Goal: Task Accomplishment & Management: Use online tool/utility

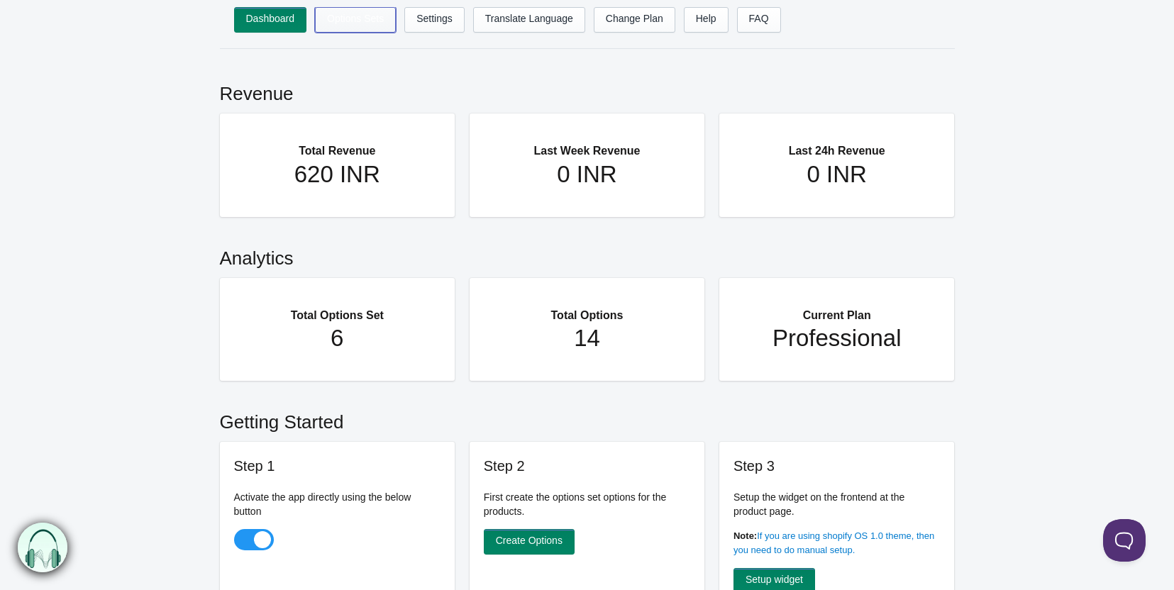
click at [364, 23] on link "Options Sets" at bounding box center [355, 20] width 81 height 26
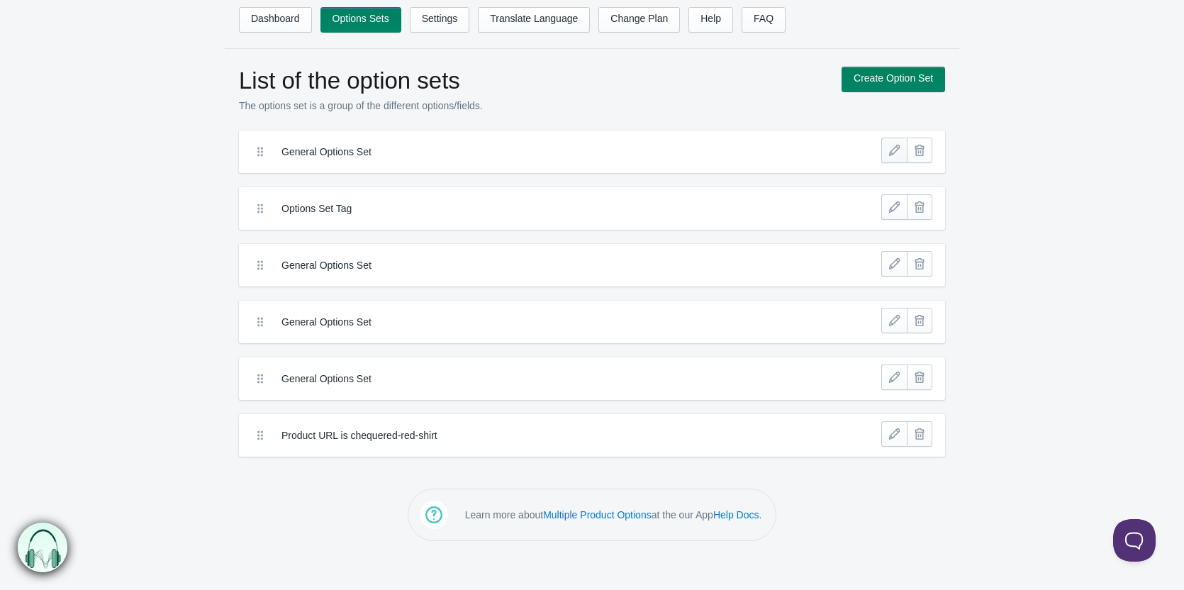
click at [885, 155] on link at bounding box center [894, 151] width 26 height 26
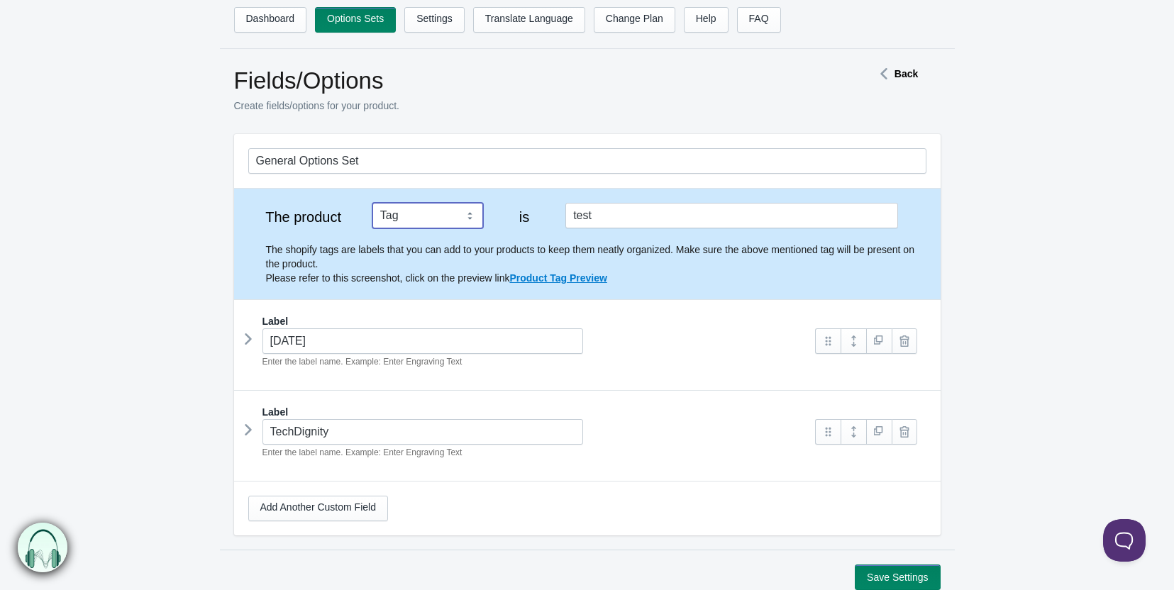
click at [435, 221] on select "Tag Vendor Type URL Handle All Products" at bounding box center [427, 216] width 111 height 26
click at [372, 203] on select "Tag Vendor Type URL Handle All Products" at bounding box center [427, 216] width 111 height 26
click at [248, 348] on icon at bounding box center [248, 338] width 0 height 21
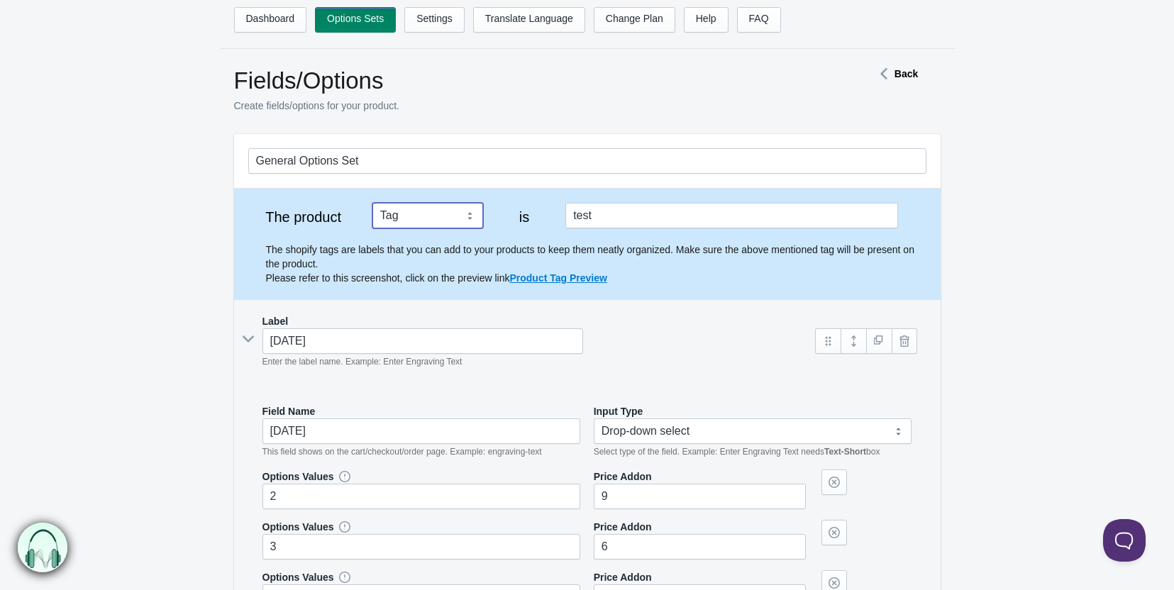
click at [250, 348] on div "[DATE] Enter the label name. Example: Enter Engraving Text" at bounding box center [525, 348] width 554 height 40
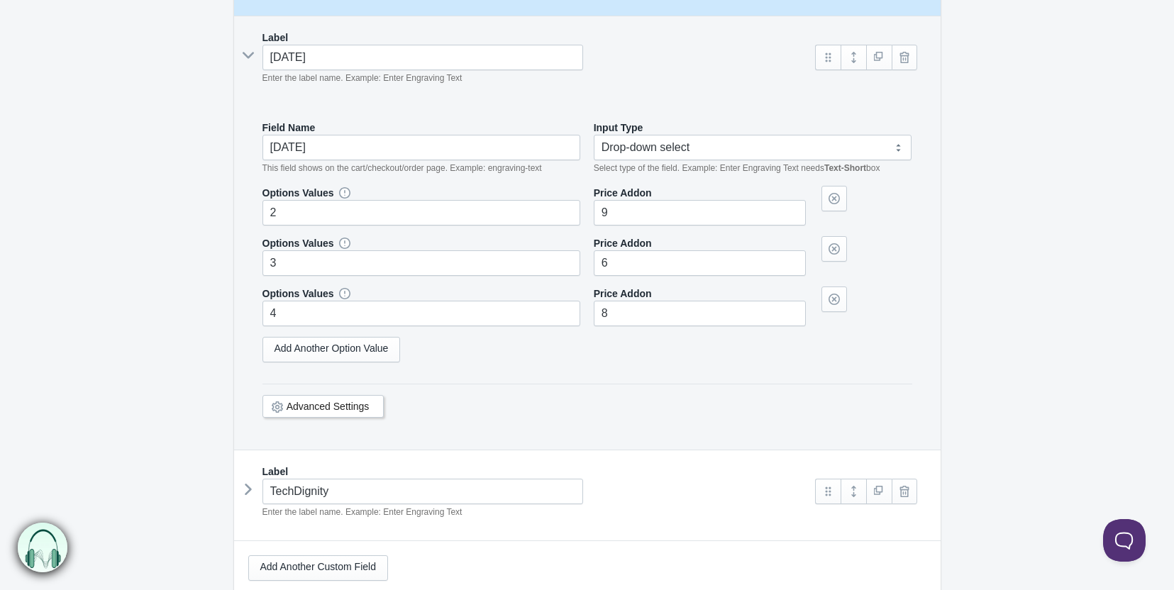
scroll to position [436, 0]
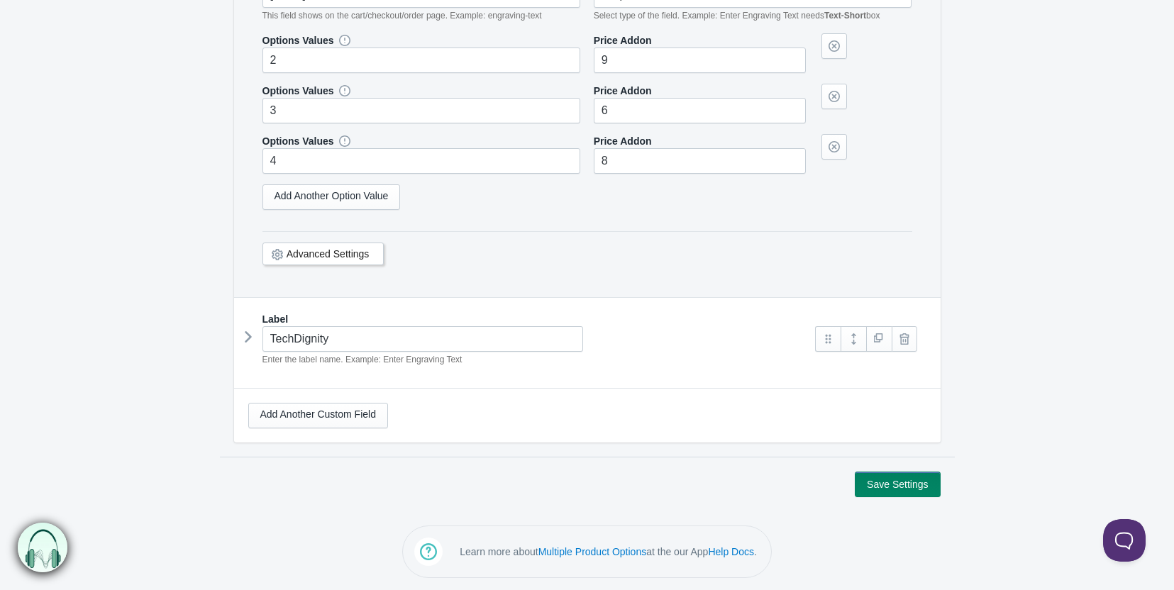
click at [248, 333] on icon at bounding box center [248, 336] width 0 height 21
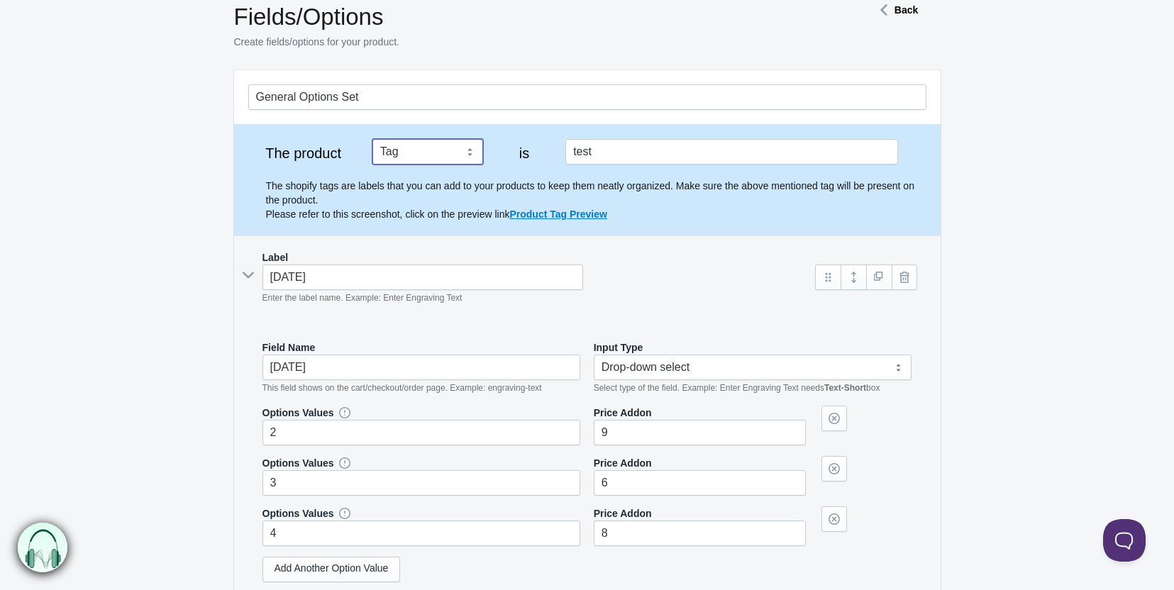
scroll to position [213, 0]
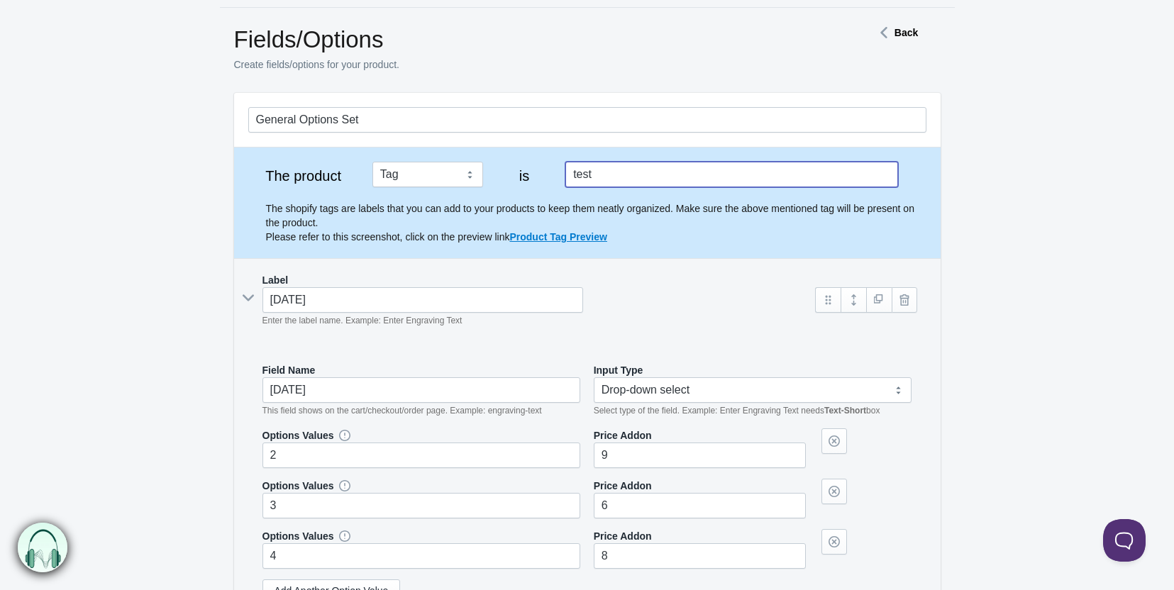
drag, startPoint x: 608, startPoint y: 4, endPoint x: 575, endPoint y: 6, distance: 33.4
click at [575, 6] on div "Dashboard Options Sets Settings Translate Language Change Plan Help FAQ Hook te…" at bounding box center [587, 571] width 1174 height 1224
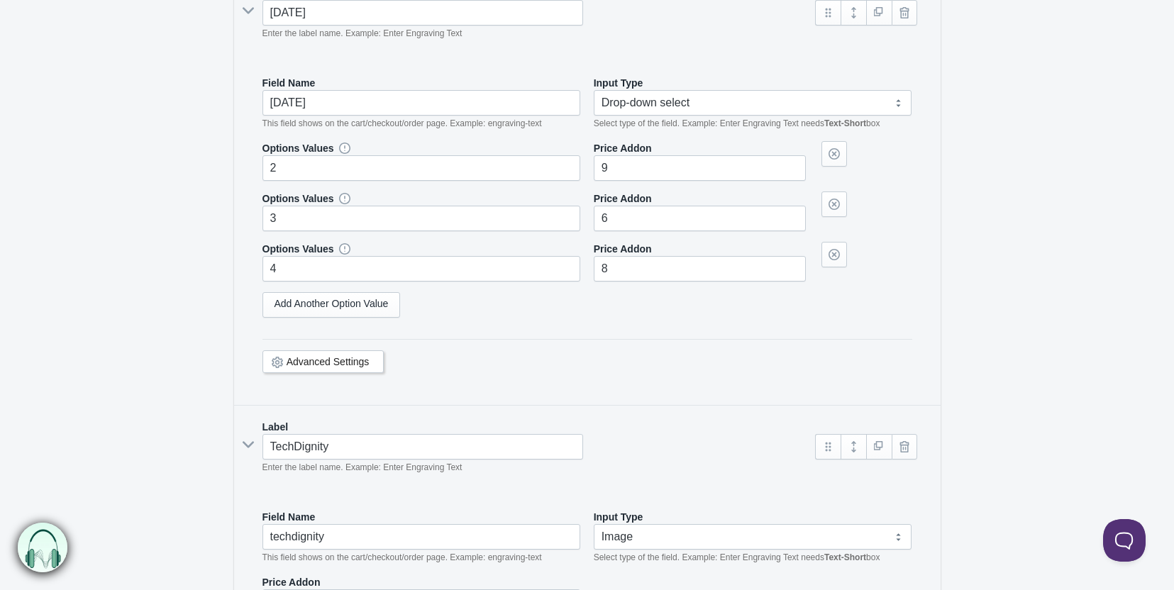
scroll to position [247, 0]
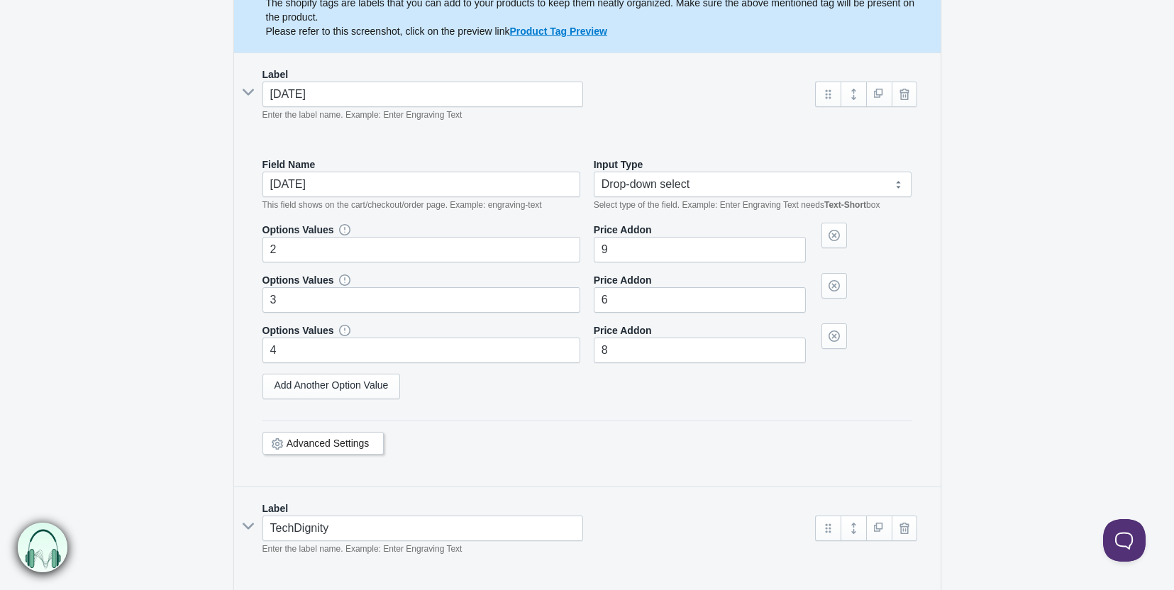
click at [335, 444] on link "Advanced Settings" at bounding box center [327, 443] width 83 height 11
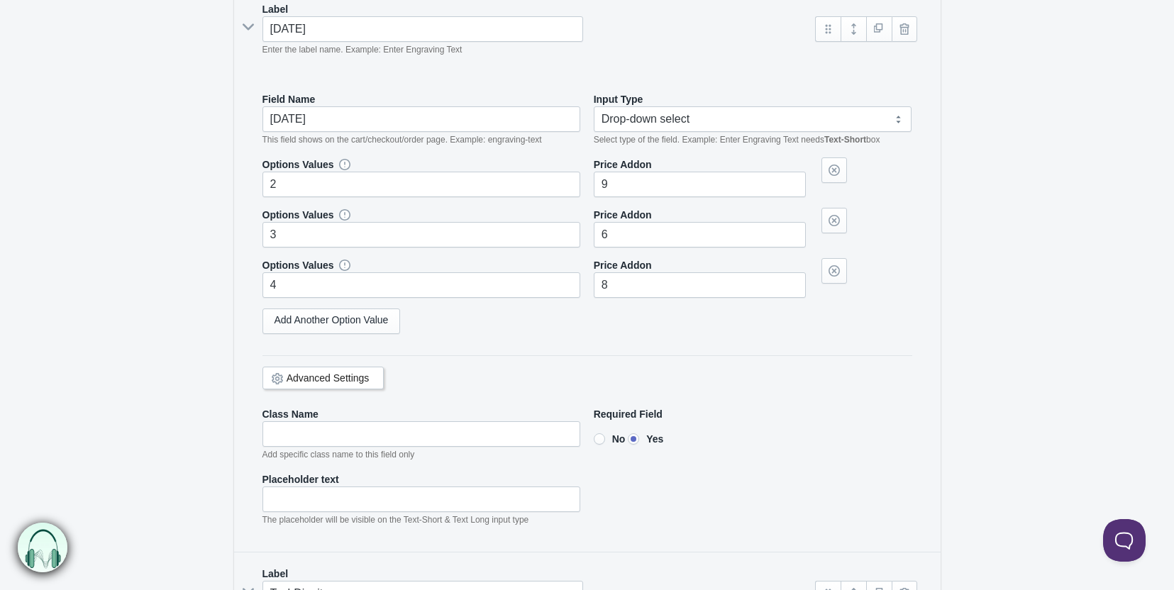
scroll to position [389, 0]
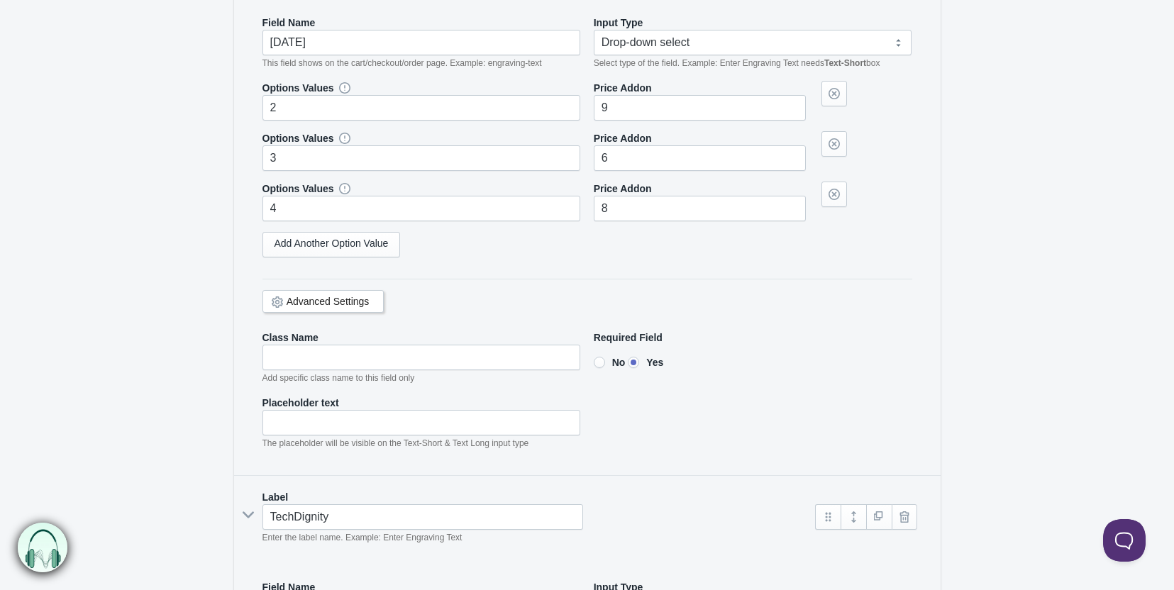
click at [304, 297] on link "Advanced Settings" at bounding box center [327, 301] width 83 height 11
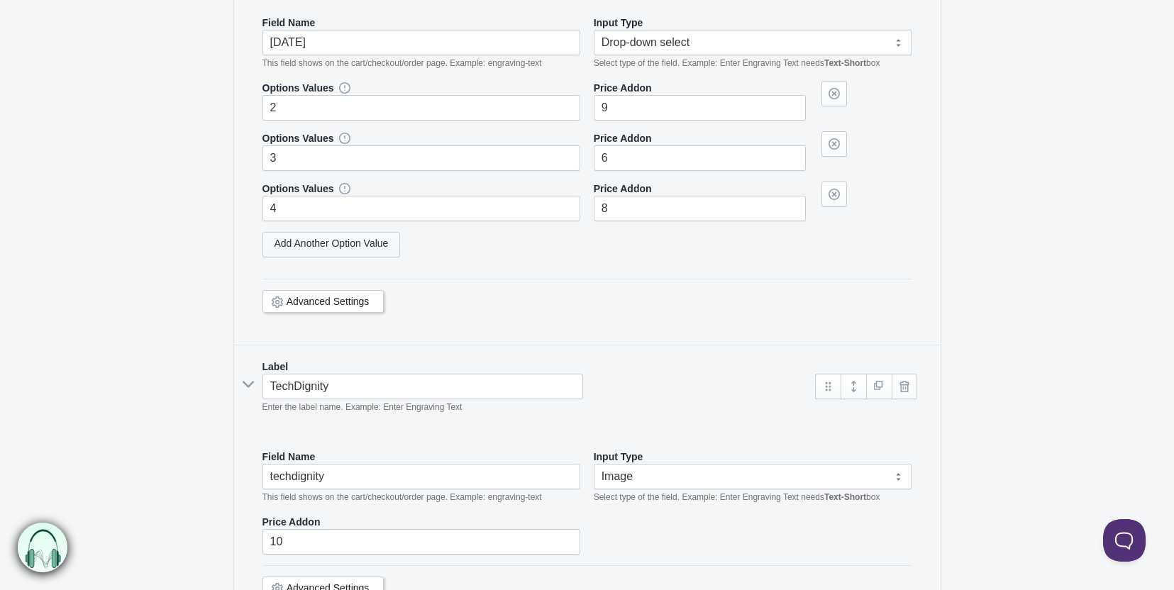
scroll to position [247, 0]
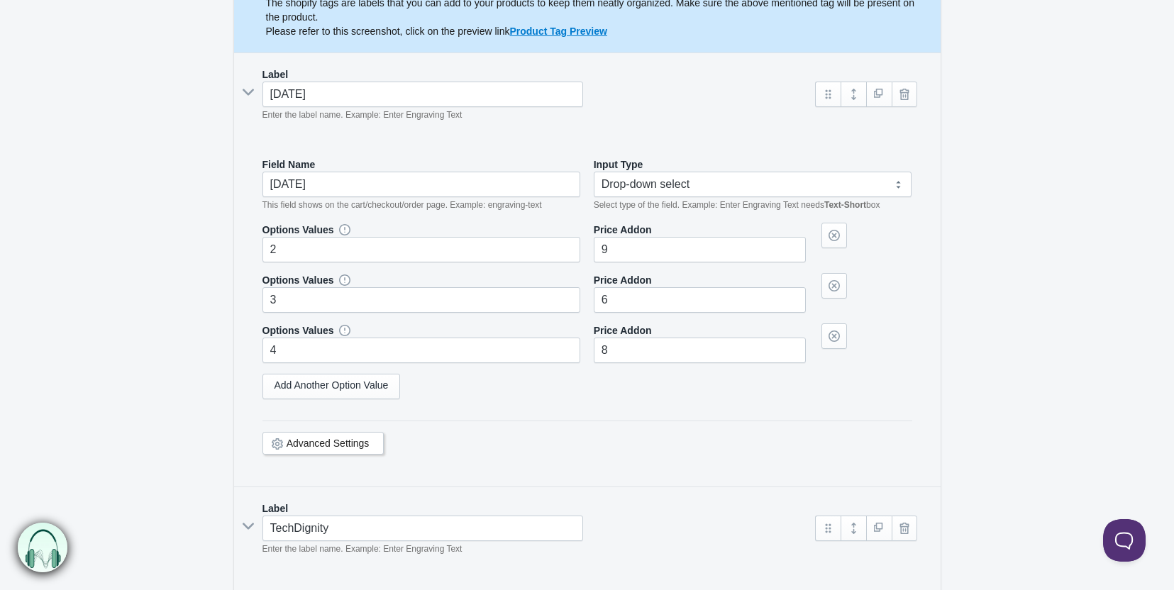
click at [251, 99] on div "[DATE] Enter the label name. Example: Enter Engraving Text" at bounding box center [525, 102] width 554 height 40
click at [344, 97] on input "[DATE]" at bounding box center [422, 95] width 321 height 26
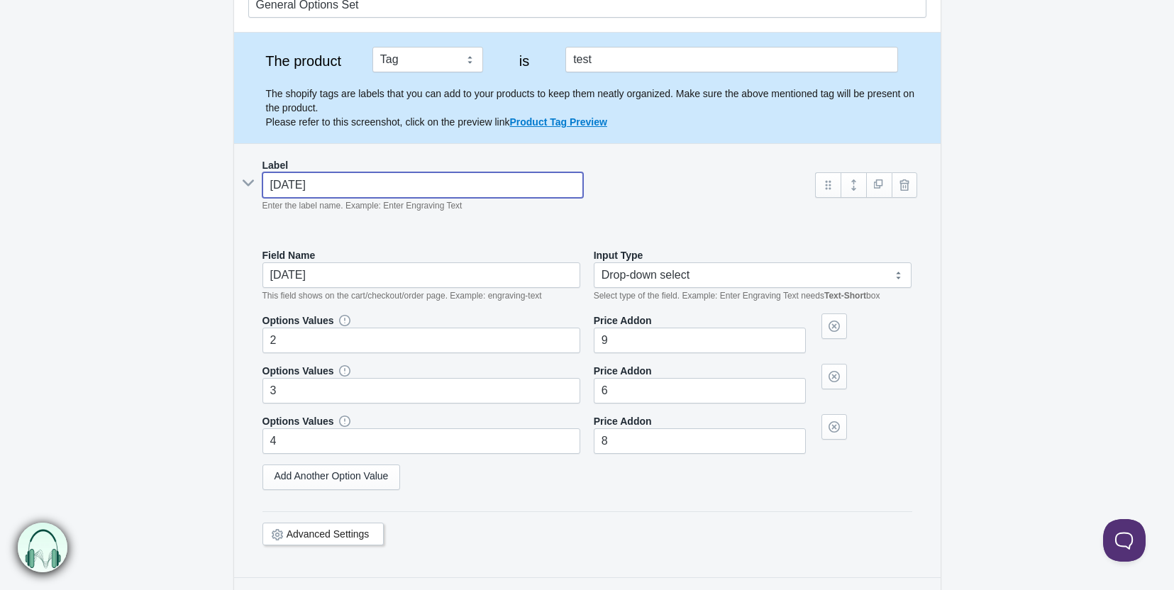
scroll to position [0, 0]
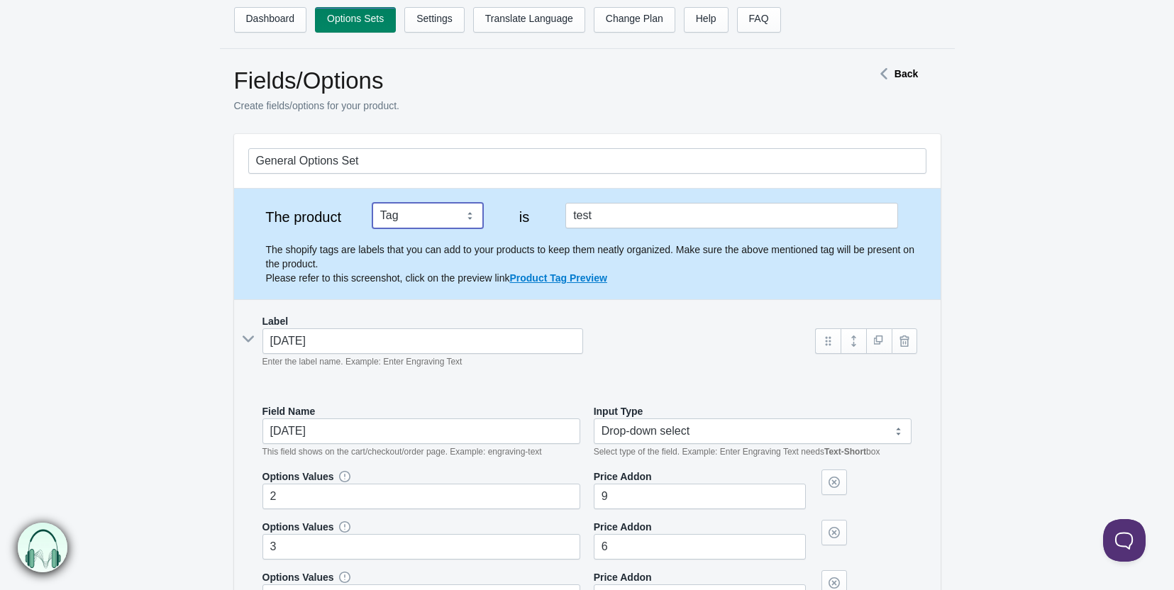
click at [439, 214] on select "Tag Vendor Type URL Handle All Products" at bounding box center [427, 216] width 111 height 26
click at [372, 203] on select "Tag Vendor Type URL Handle All Products" at bounding box center [427, 216] width 111 height 26
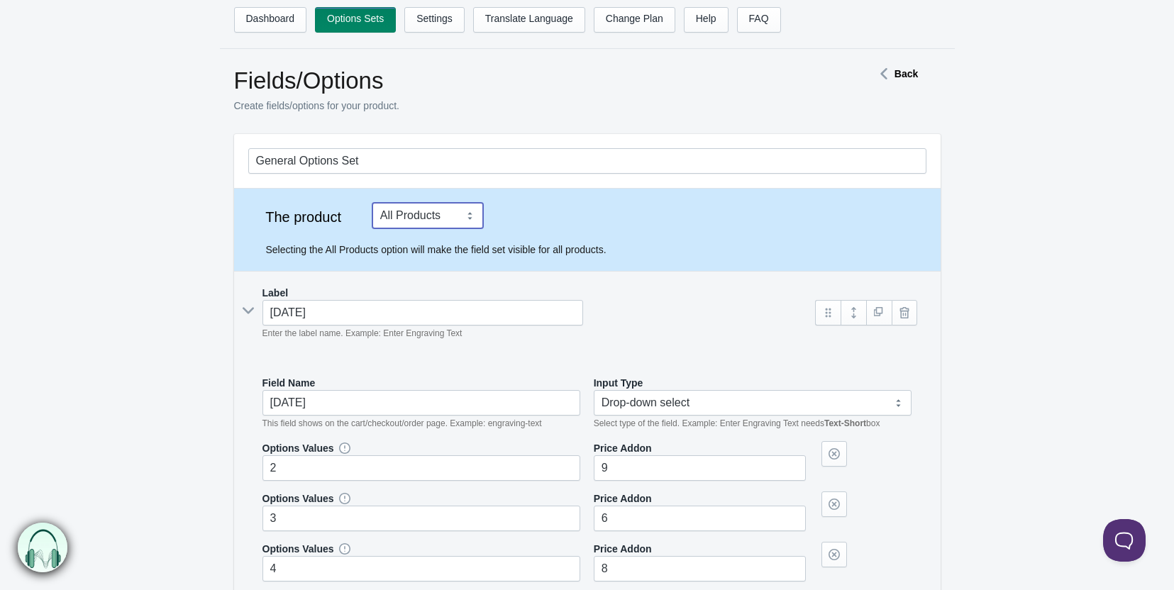
click at [428, 227] on select "Tag Vendor Type URL Handle All Products" at bounding box center [427, 216] width 111 height 26
click at [372, 203] on select "Tag Vendor Type URL Handle All Products" at bounding box center [427, 216] width 111 height 26
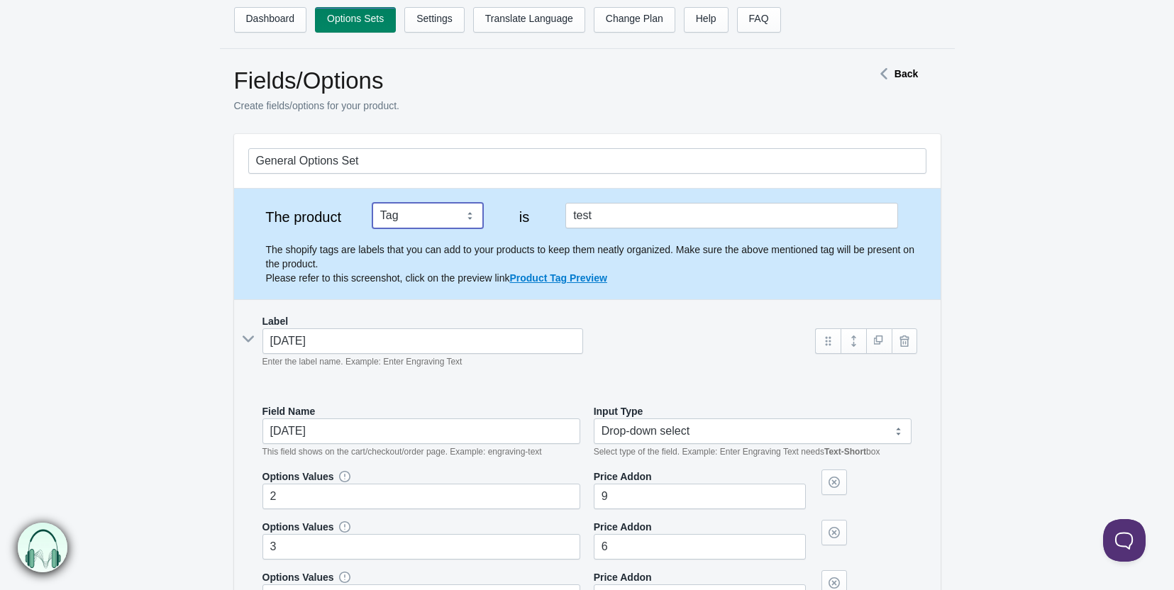
click at [441, 221] on select "Tag Vendor Type URL Handle All Products" at bounding box center [427, 216] width 111 height 26
select select "2"
click at [372, 203] on select "Tag Vendor Type URL Handle All Products" at bounding box center [427, 216] width 111 height 26
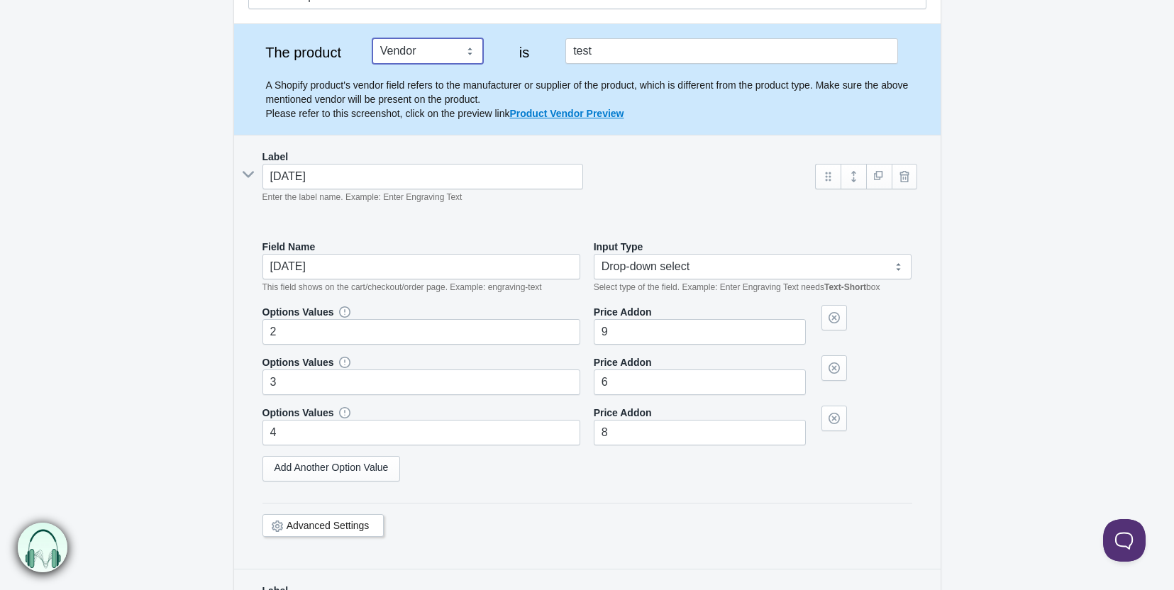
scroll to position [213, 0]
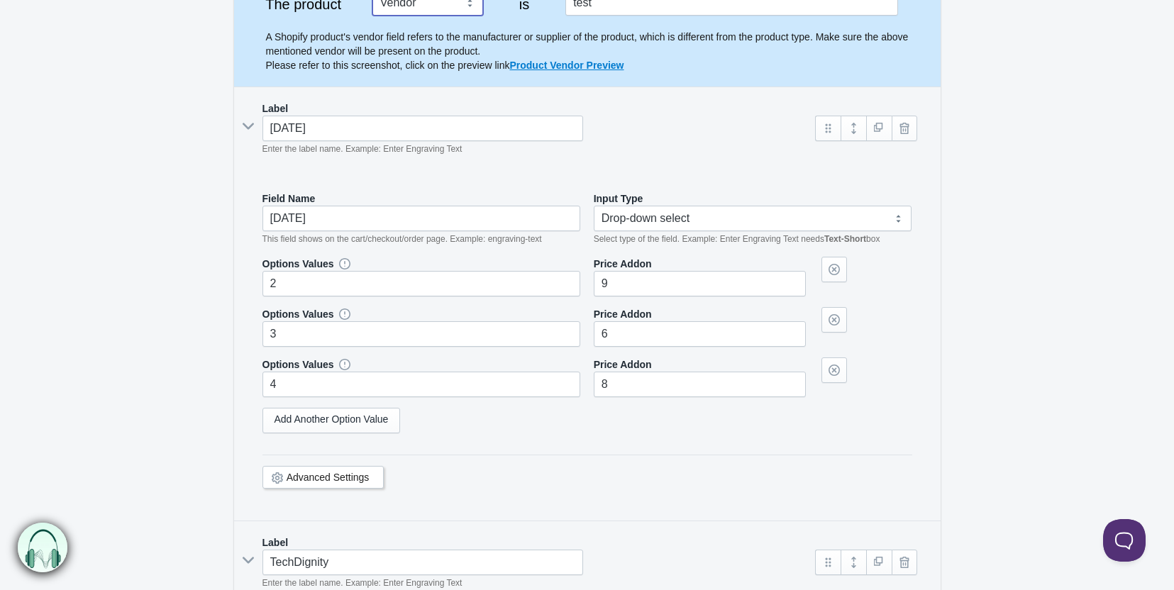
click at [246, 132] on div "Label [DATE] Enter the label name. Example: Enter Engraving Text Field Name" at bounding box center [587, 304] width 706 height 434
click at [247, 126] on icon at bounding box center [248, 126] width 21 height 0
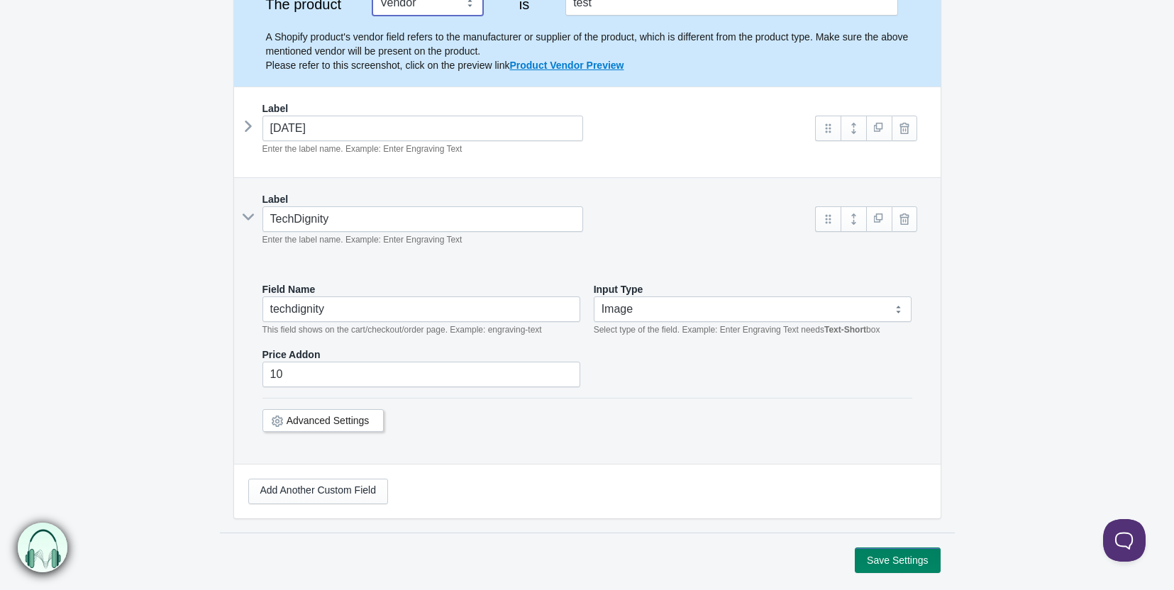
click at [247, 217] on icon at bounding box center [248, 217] width 21 height 0
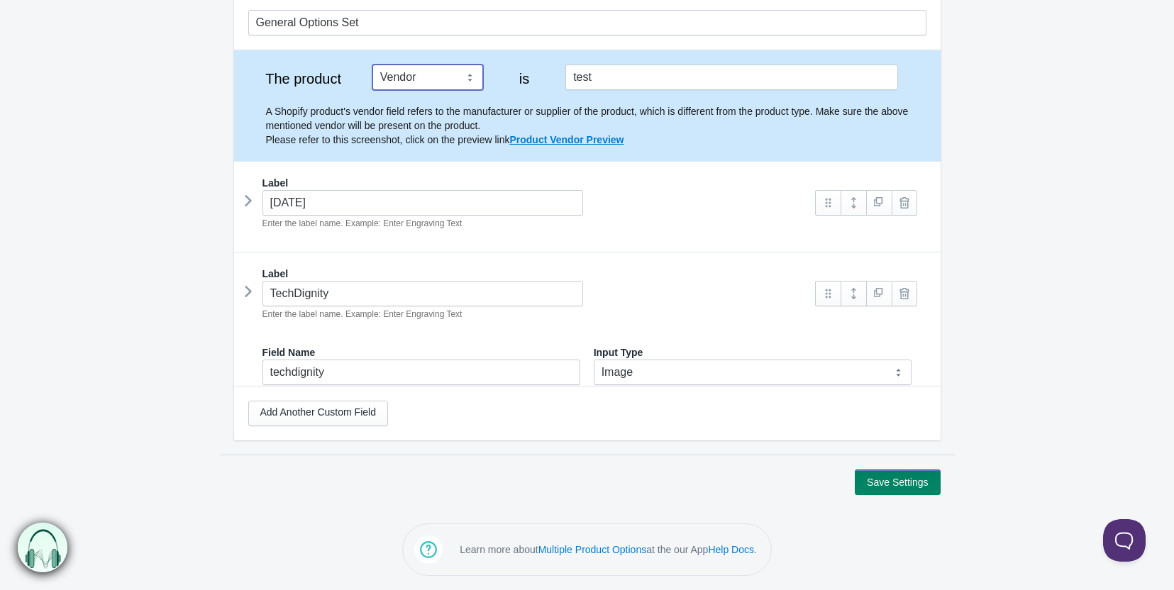
scroll to position [94, 0]
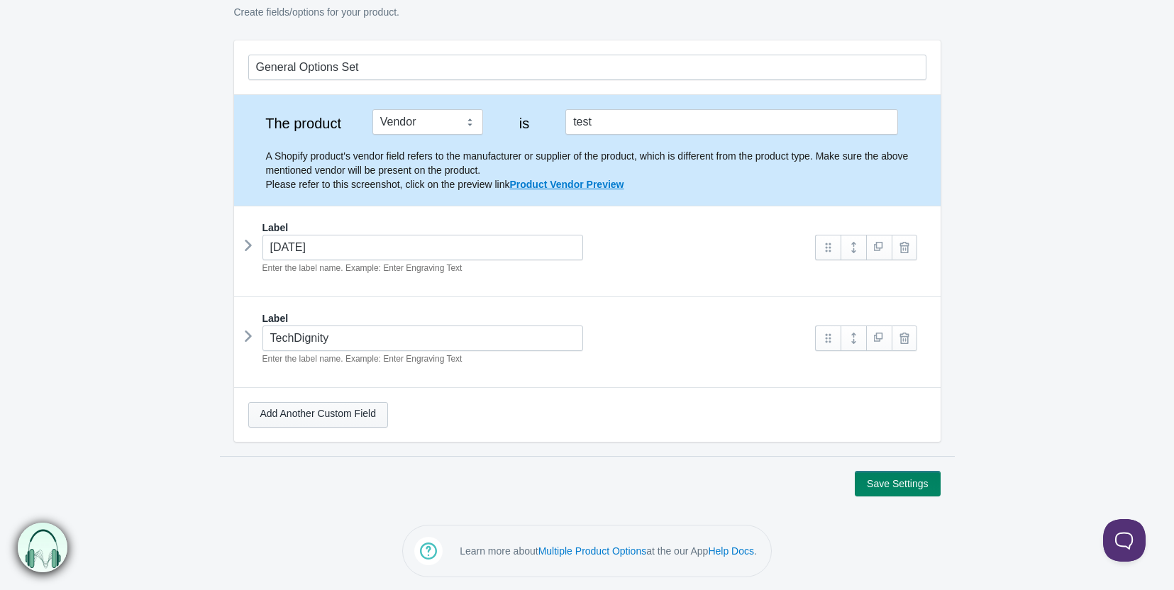
click at [359, 420] on link "Add Another Custom Field" at bounding box center [318, 415] width 140 height 26
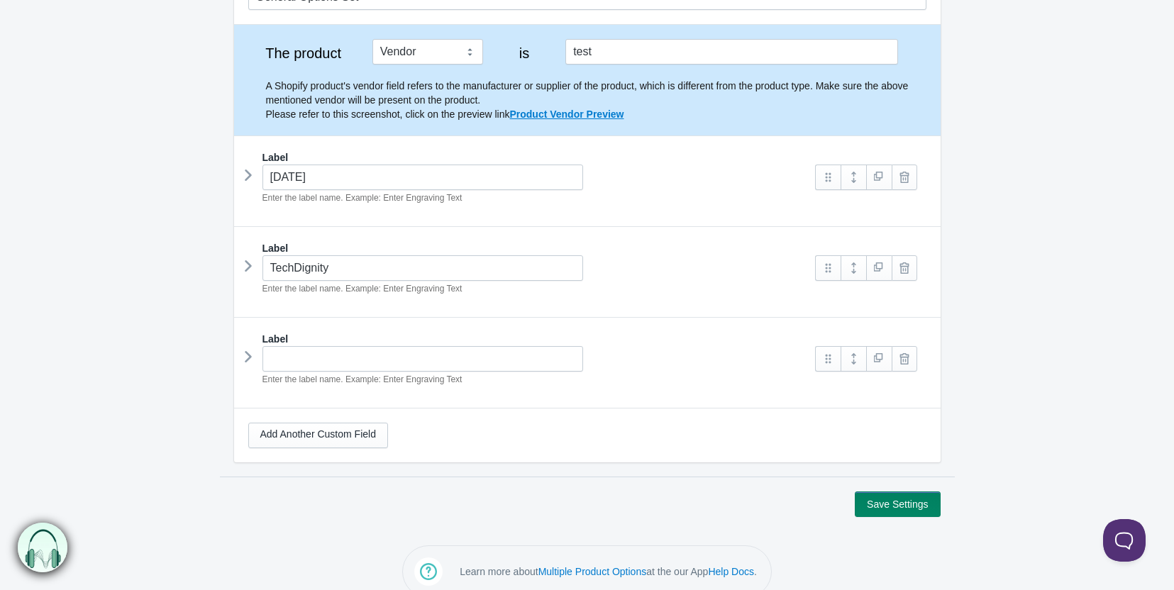
scroll to position [184, 0]
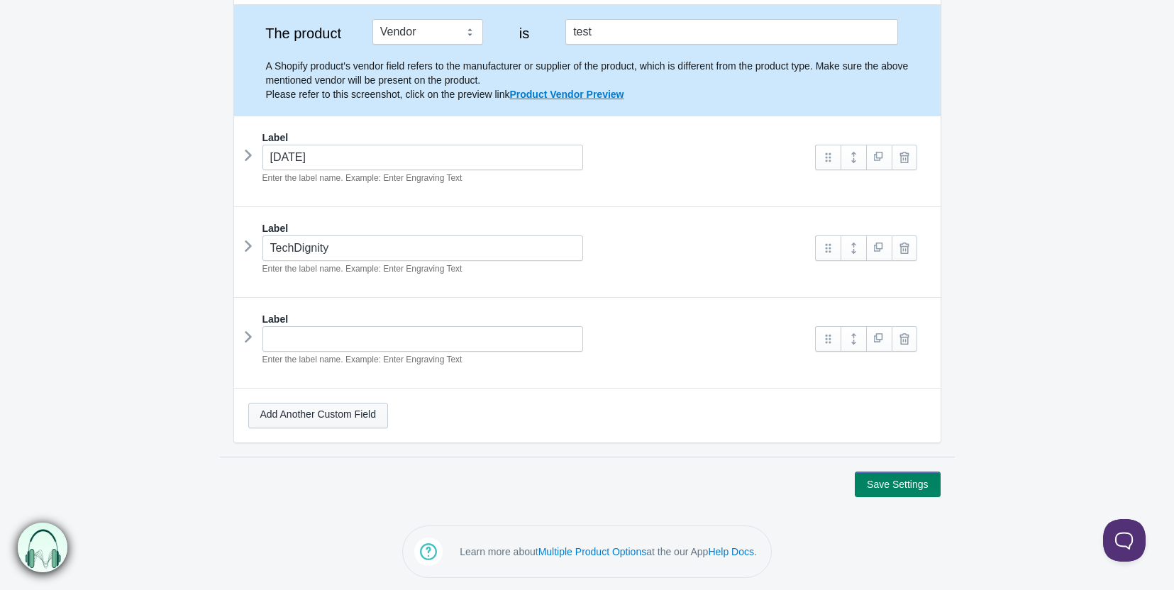
click at [318, 420] on link "Add Another Custom Field" at bounding box center [318, 416] width 140 height 26
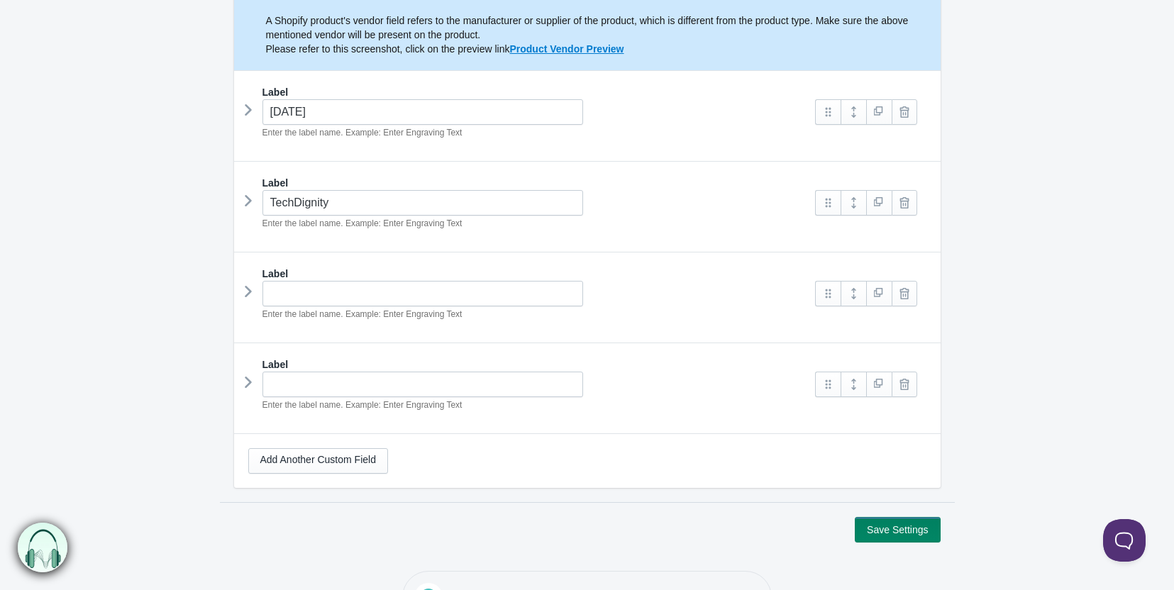
scroll to position [274, 0]
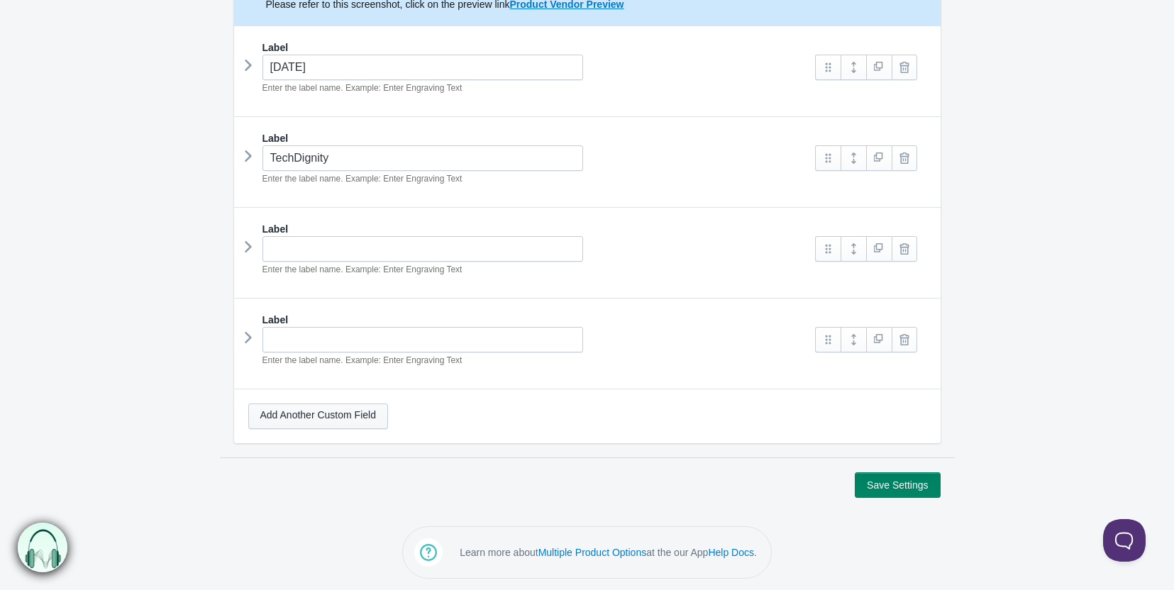
click at [316, 418] on link "Add Another Custom Field" at bounding box center [318, 416] width 140 height 26
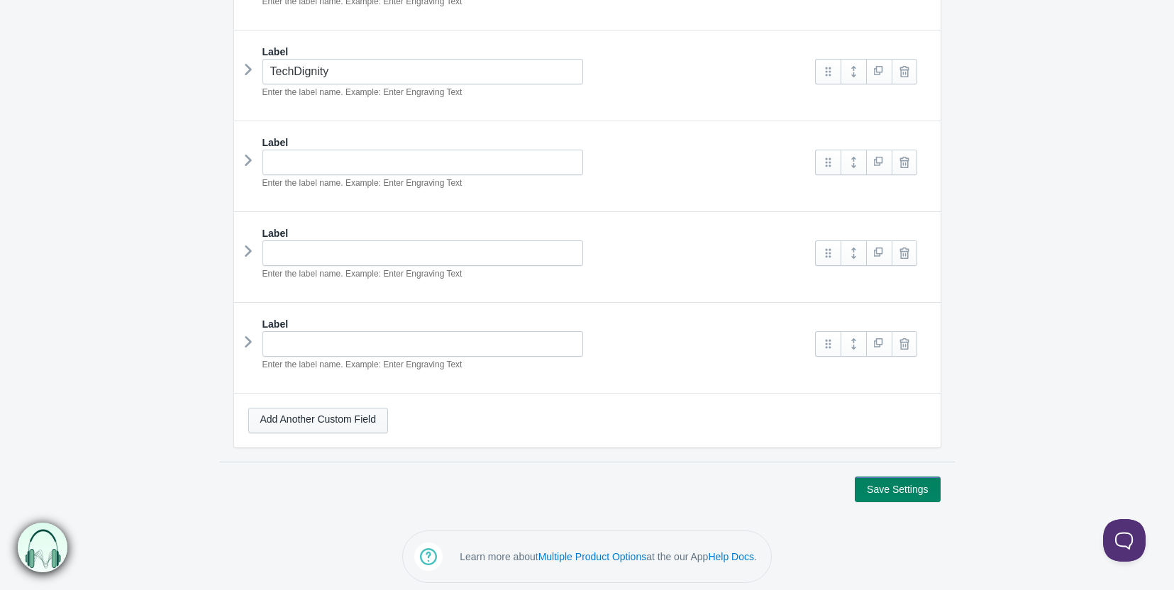
scroll to position [364, 0]
